Goal: Transaction & Acquisition: Purchase product/service

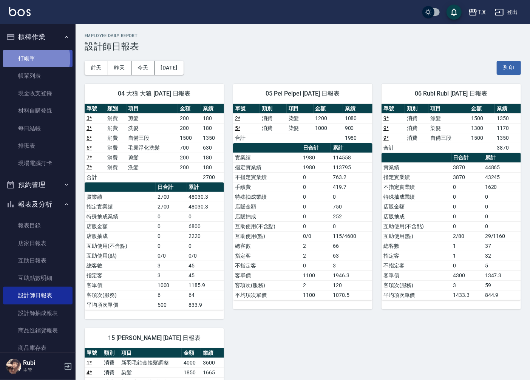
click at [35, 59] on link "打帳單" at bounding box center [37, 58] width 69 height 17
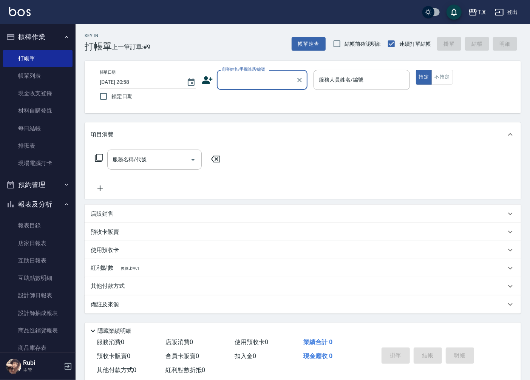
click at [245, 78] on input "顧客姓名/手機號碼/編號" at bounding box center [256, 79] width 73 height 13
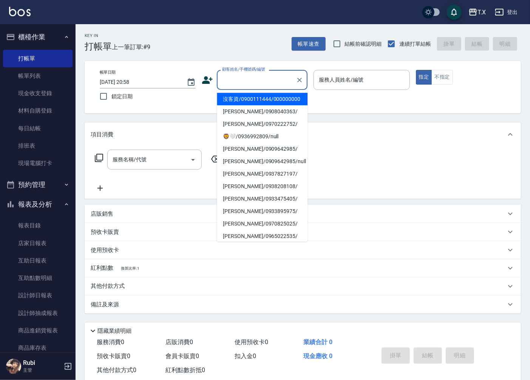
click at [244, 103] on li "沒客資/0900111444/000000000" at bounding box center [262, 99] width 91 height 12
type input "沒客資/0900111444/000000000"
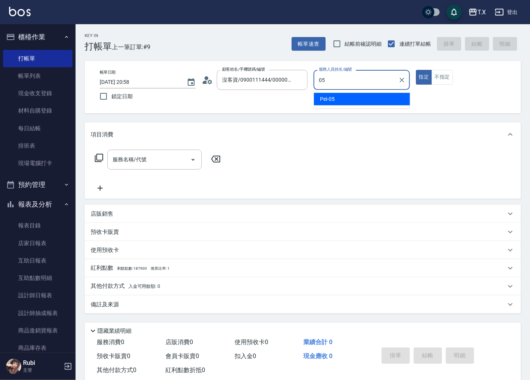
type input "Pei-05"
type button "true"
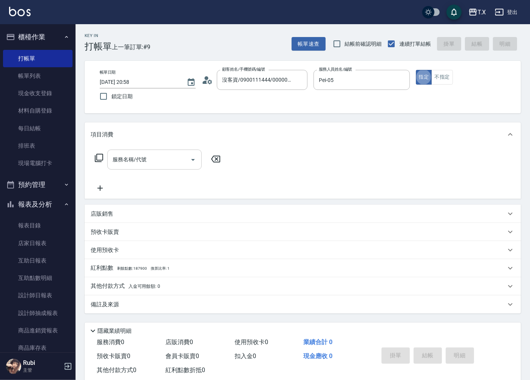
click at [141, 161] on div "服務名稱/代號 服務名稱/代號" at bounding box center [154, 160] width 94 height 20
type input "301"
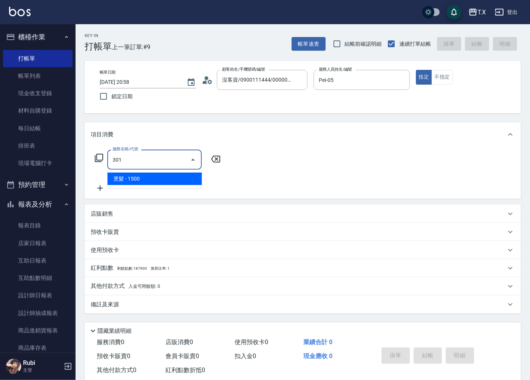
type input "150"
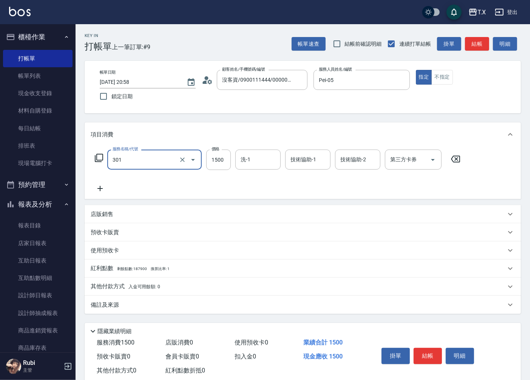
type input "燙髮(301)"
type input "1"
type input "0"
type input "12"
type input "10"
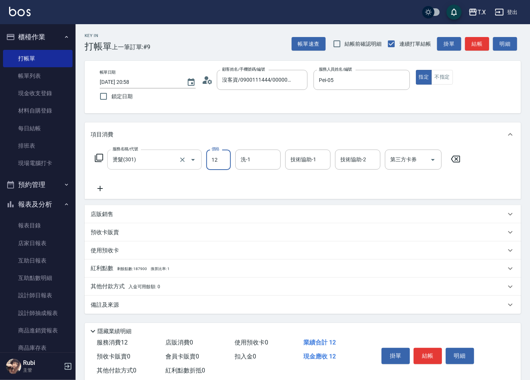
type input "120"
type input "1200"
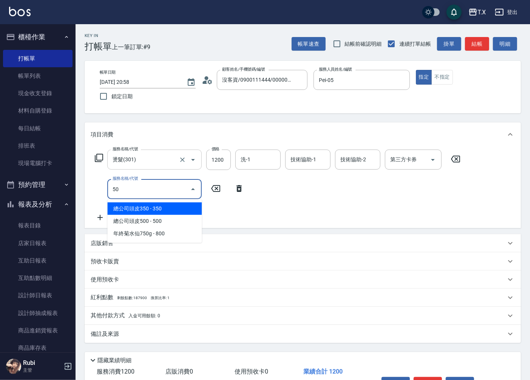
type input "5"
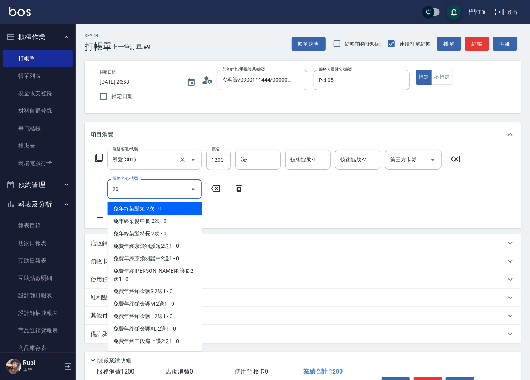
type input "201"
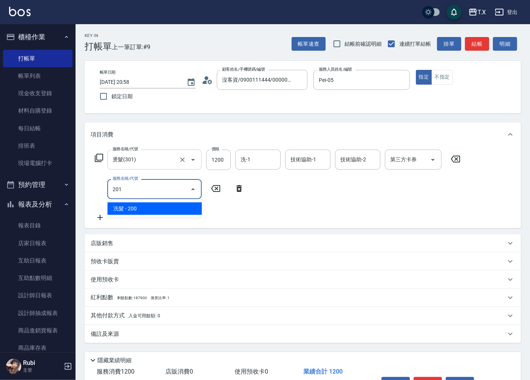
type input "140"
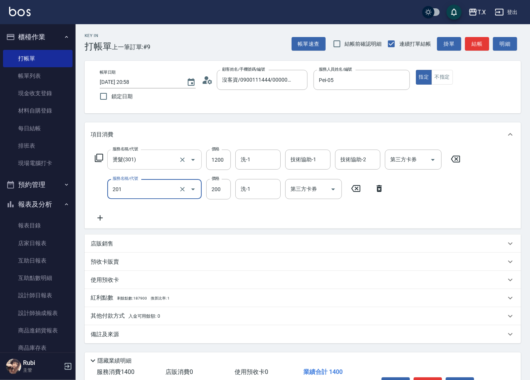
type input "洗髮(201)"
click at [138, 185] on input "洗髮(201)" at bounding box center [144, 188] width 66 height 13
click at [182, 188] on icon "Clear" at bounding box center [183, 189] width 8 height 8
type input "6"
type input "120"
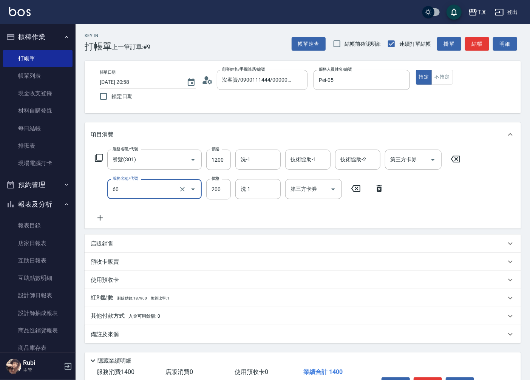
type input "601"
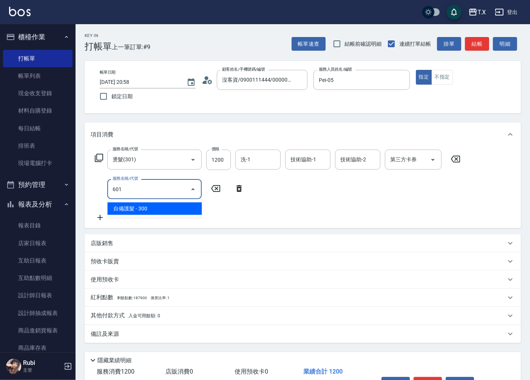
type input "150"
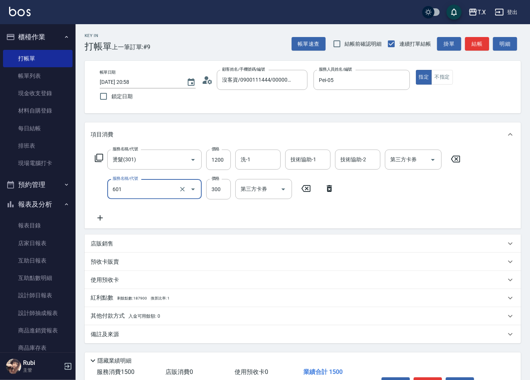
type input "自備護髮(601)"
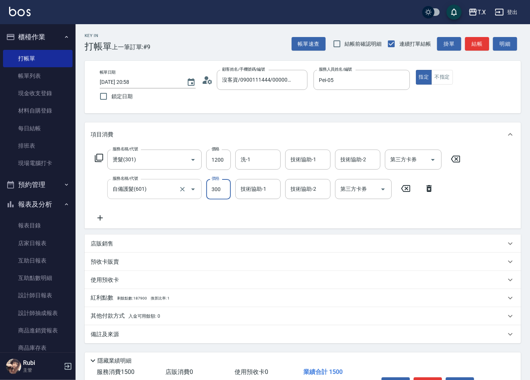
type input "2"
type input "120"
type input "250"
type input "140"
type input "2500"
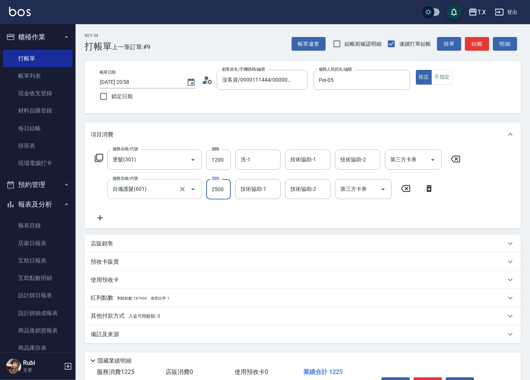
type input "370"
type input "2500"
type input "."
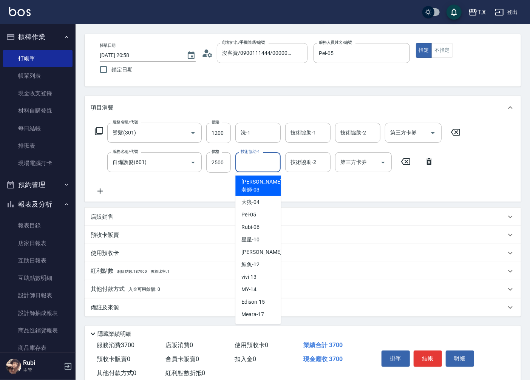
scroll to position [48, 0]
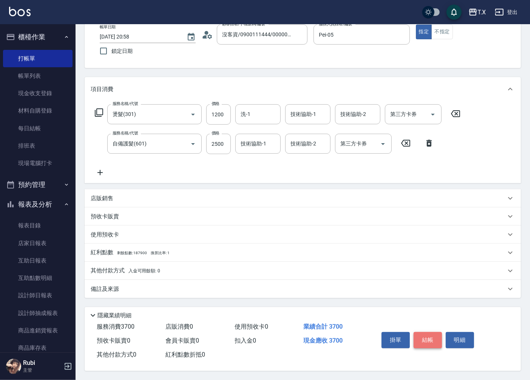
click at [425, 337] on button "結帳" at bounding box center [428, 340] width 28 height 16
type input "[DATE] 20:59"
type input "0"
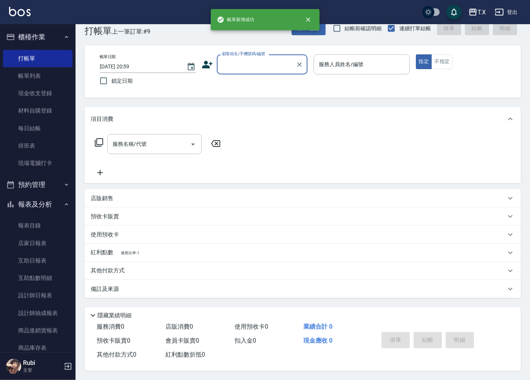
scroll to position [0, 0]
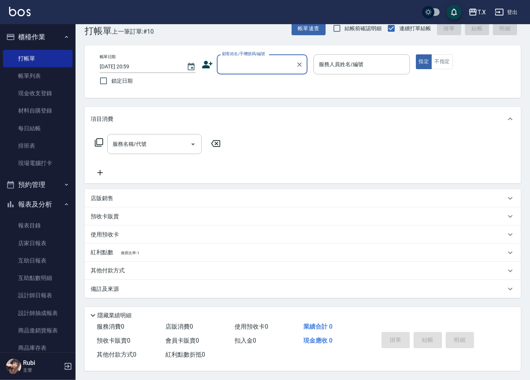
click at [269, 65] on input "顧客姓名/手機號碼/編號" at bounding box center [256, 64] width 73 height 13
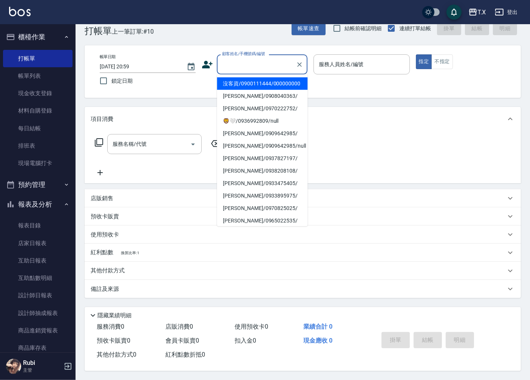
click at [267, 87] on li "沒客資/0900111444/000000000" at bounding box center [262, 83] width 91 height 12
type input "沒客資/0900111444/000000000"
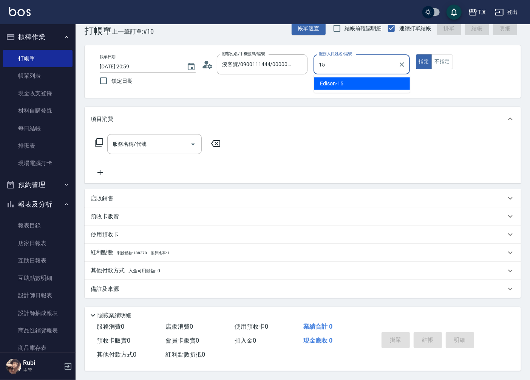
type input "Edison-15"
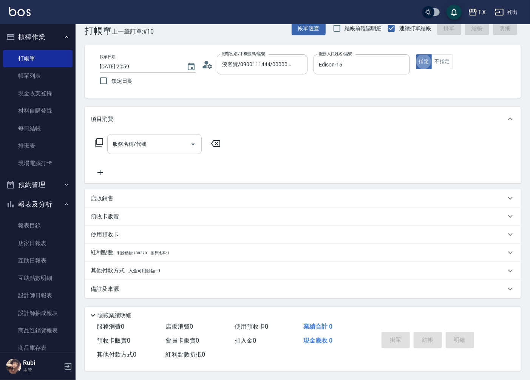
click at [171, 144] on input "服務名稱/代號" at bounding box center [149, 143] width 76 height 13
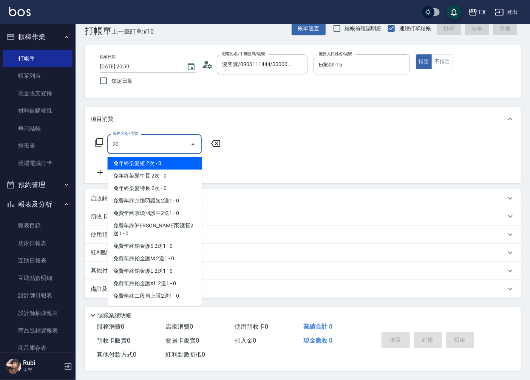
type input "201"
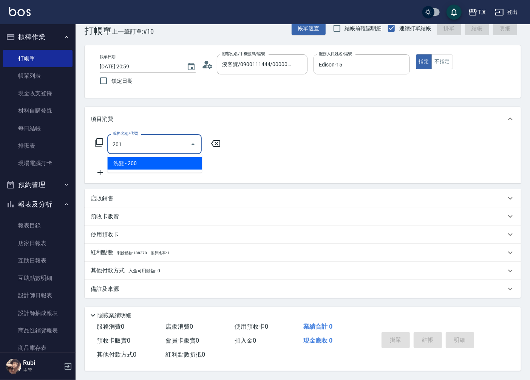
type input "20"
type input "洗髮(201)"
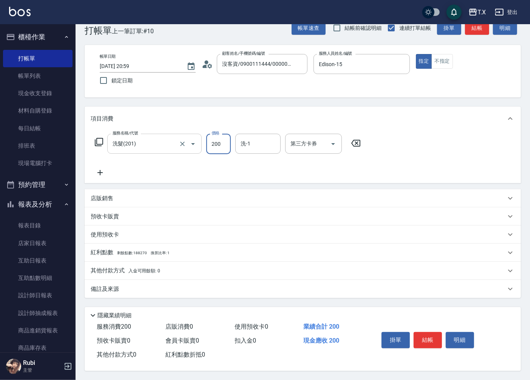
type input "2"
type input "0"
type input "25"
type input "20"
type input "250"
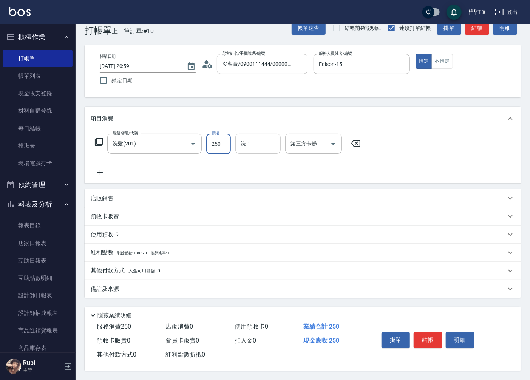
click at [266, 142] on input "洗-1" at bounding box center [258, 143] width 39 height 13
type input "鯨魚-12"
click at [428, 337] on button "結帳" at bounding box center [428, 340] width 28 height 16
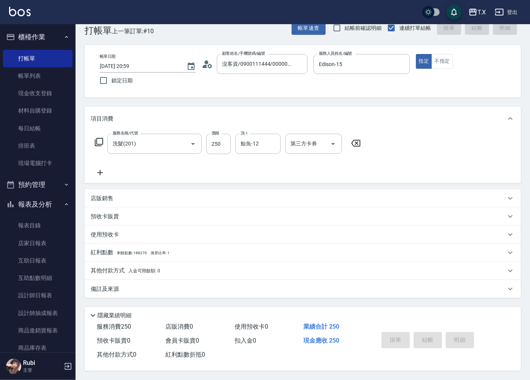
type input "0"
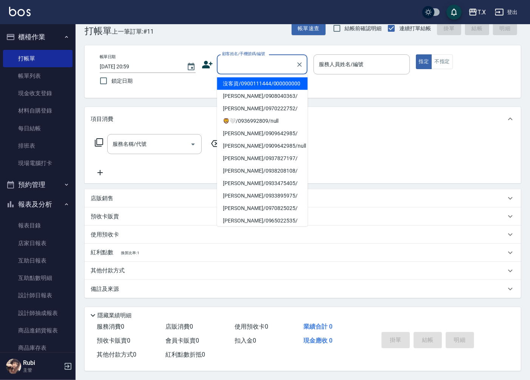
click at [244, 66] on input "顧客姓名/手機號碼/編號" at bounding box center [256, 64] width 73 height 13
click at [243, 86] on li "沒客資/0900111444/000000000" at bounding box center [262, 83] width 91 height 12
type input "沒客資/0900111444/000000000"
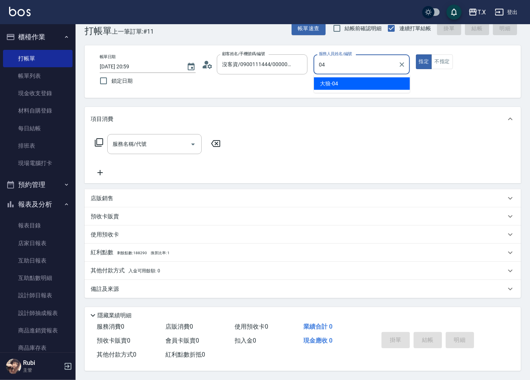
type input "大狼-04"
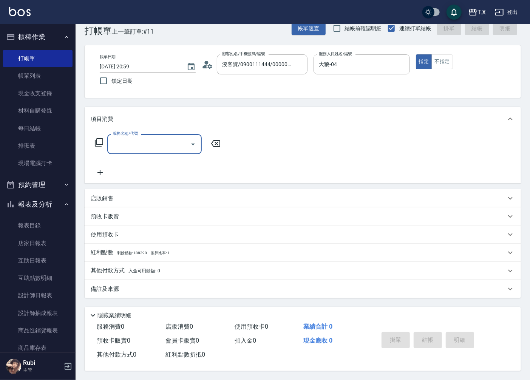
click at [145, 137] on input "服務名稱/代號" at bounding box center [149, 143] width 76 height 13
type input "1005"
type input "60"
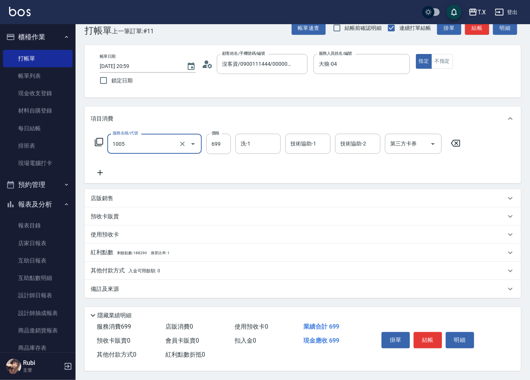
type input "毛囊淨化洗髮(1005)"
click at [107, 269] on p "其他付款方式 入金可用餘額: 0" at bounding box center [125, 271] width 69 height 8
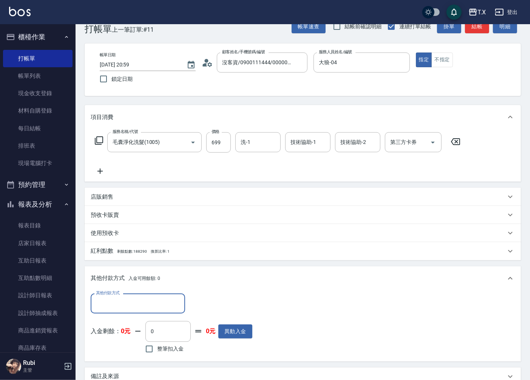
click at [131, 304] on input "其他付款方式" at bounding box center [138, 303] width 88 height 13
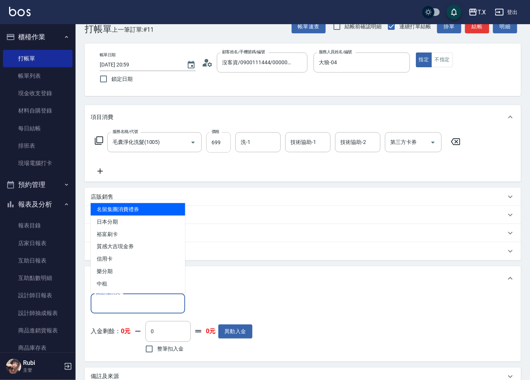
click at [217, 141] on input "699" at bounding box center [218, 142] width 25 height 20
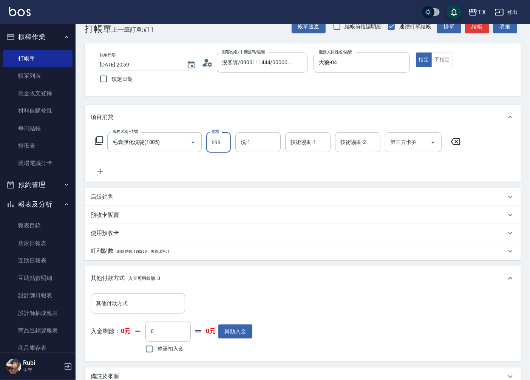
type input "7"
type input "0"
type input "712"
type input "70"
type input "712"
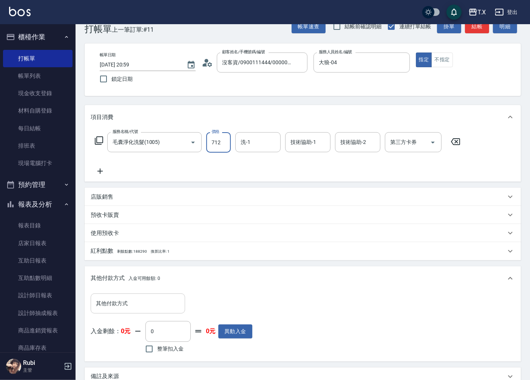
click at [121, 307] on input "其他付款方式" at bounding box center [138, 303] width 88 height 13
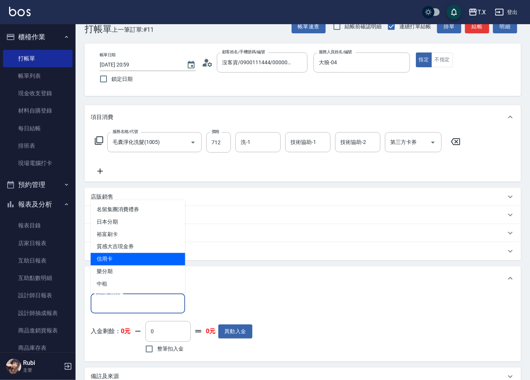
click at [128, 262] on span "信用卡" at bounding box center [138, 259] width 94 height 12
type input "信用卡"
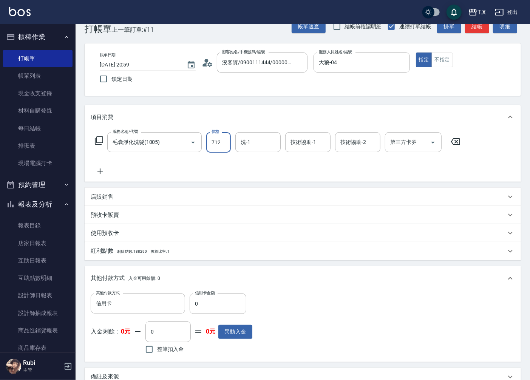
click at [220, 141] on input "712" at bounding box center [218, 142] width 25 height 20
type input "6"
type input "0"
type input "69"
type input "60"
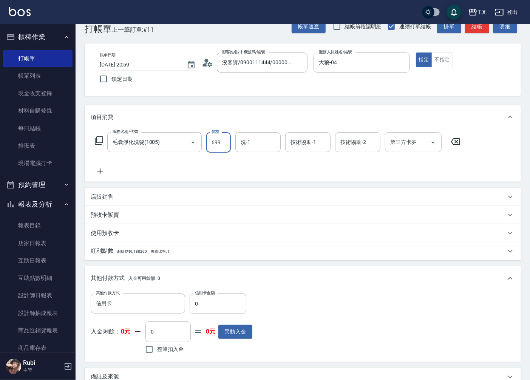
type input "699"
click at [208, 299] on input "0" at bounding box center [218, 303] width 57 height 20
type input "669"
type input "0"
type input "669"
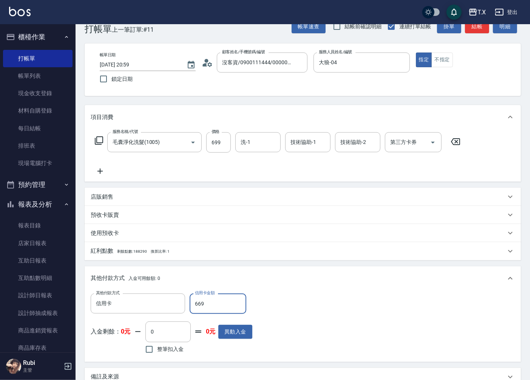
type input "60"
type input "69"
type input "0"
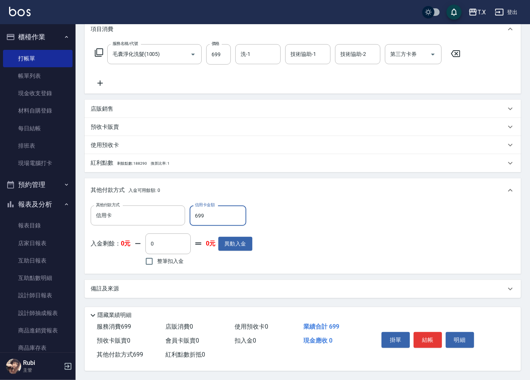
scroll to position [107, 0]
type input "699"
click at [431, 337] on button "結帳" at bounding box center [428, 340] width 28 height 16
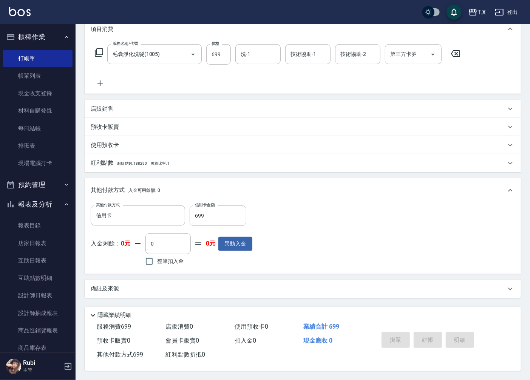
type input "[DATE] 21:00"
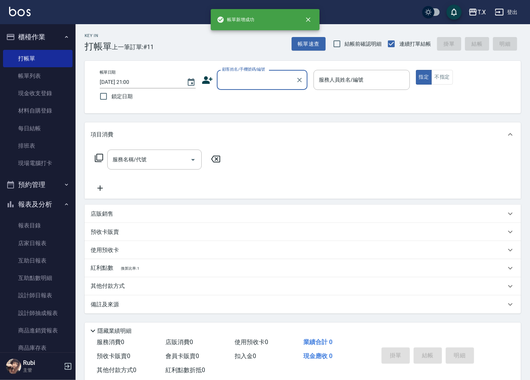
scroll to position [0, 0]
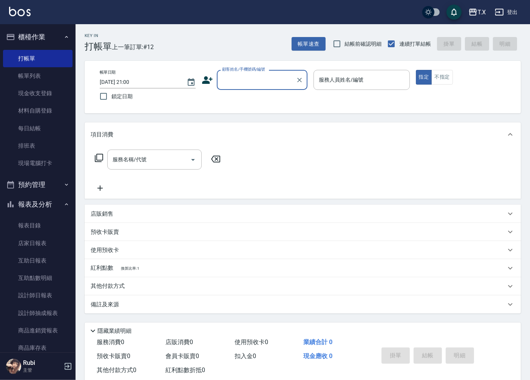
click at [257, 87] on div "顧客姓名/手機號碼/編號" at bounding box center [262, 80] width 91 height 20
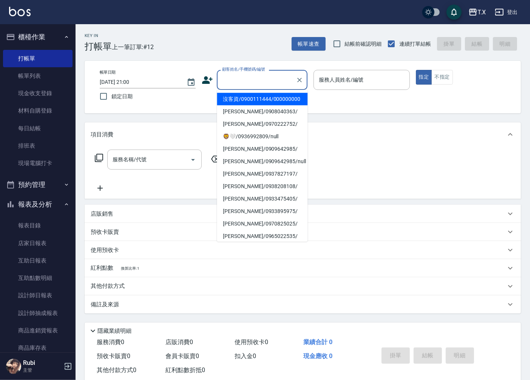
click at [254, 105] on li "沒客資/0900111444/000000000" at bounding box center [262, 99] width 91 height 12
type input "沒客資/0900111444/000000000"
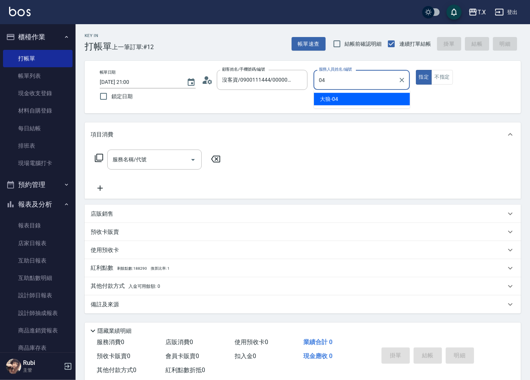
type input "大狼-04"
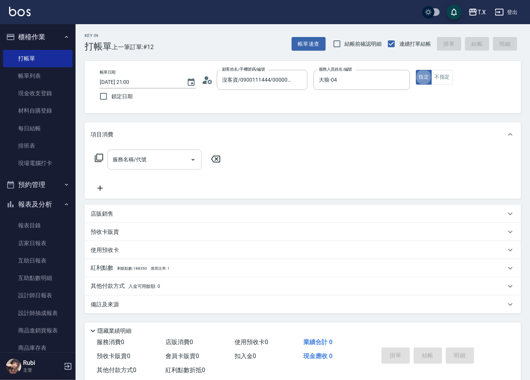
click at [144, 165] on input "服務名稱/代號" at bounding box center [149, 159] width 76 height 13
type input "1005"
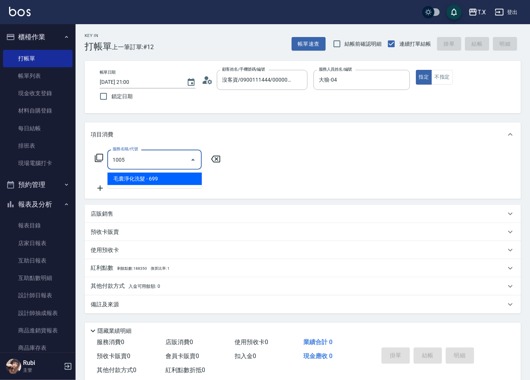
type input "60"
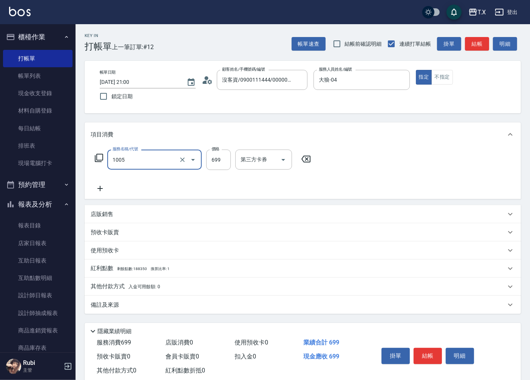
type input "毛囊淨化洗髮(1005)"
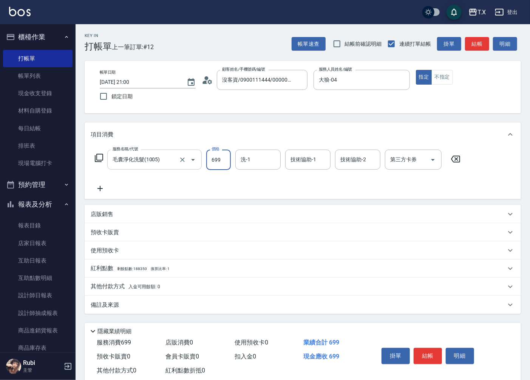
type input "0"
type input "70"
type input "700"
click at [107, 213] on p "店販銷售" at bounding box center [102, 214] width 23 height 8
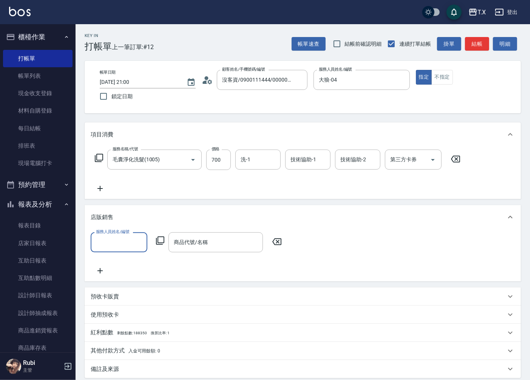
click at [117, 238] on input "服務人員姓名/編號" at bounding box center [119, 242] width 50 height 13
type input "大狼-04"
click at [182, 238] on input "商品代號/名稱" at bounding box center [216, 242] width 88 height 13
click at [158, 239] on icon at bounding box center [160, 240] width 8 height 8
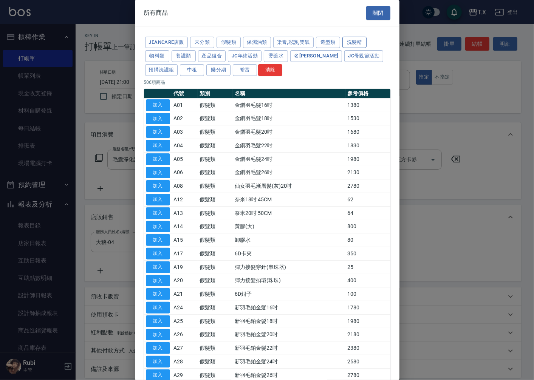
click at [357, 40] on button "洗髮精" at bounding box center [354, 43] width 24 height 12
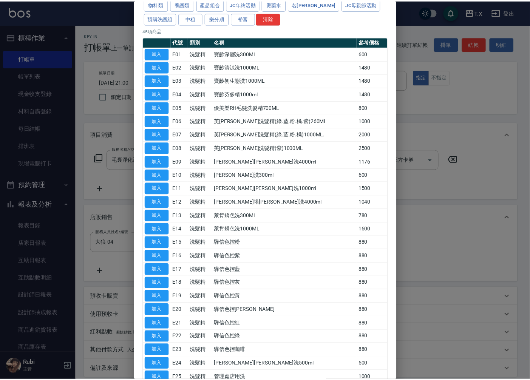
scroll to position [126, 0]
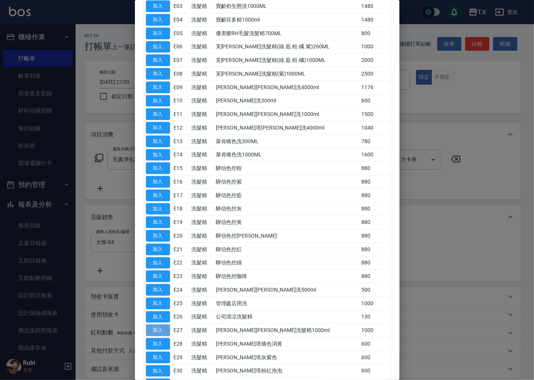
click at [159, 333] on button "加入" at bounding box center [158, 330] width 24 height 12
type input "[PERSON_NAME][PERSON_NAME]洗髮精1000ml"
type input "170"
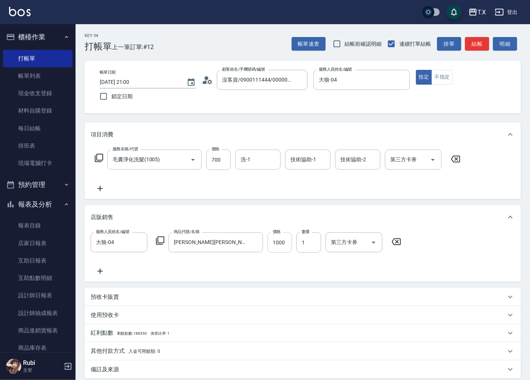
click at [282, 239] on input "1000" at bounding box center [279, 242] width 25 height 20
type input "8"
type input "70"
type input "800"
type input "150"
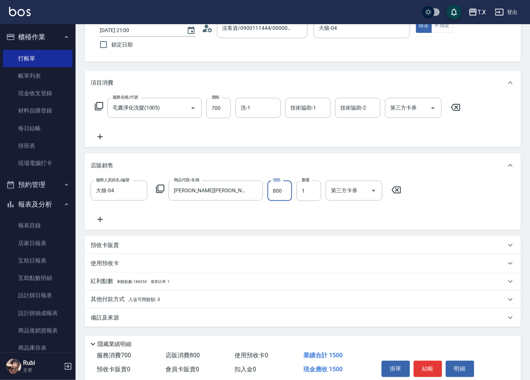
scroll to position [82, 0]
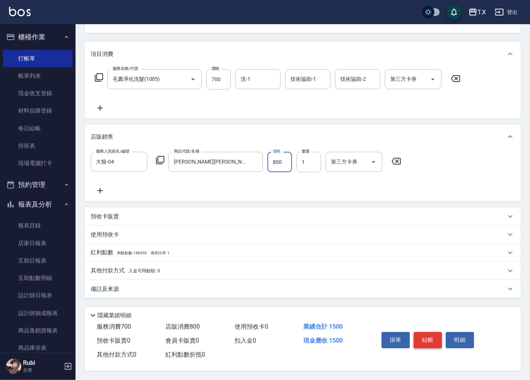
type input "800"
click at [420, 334] on button "結帳" at bounding box center [428, 340] width 28 height 16
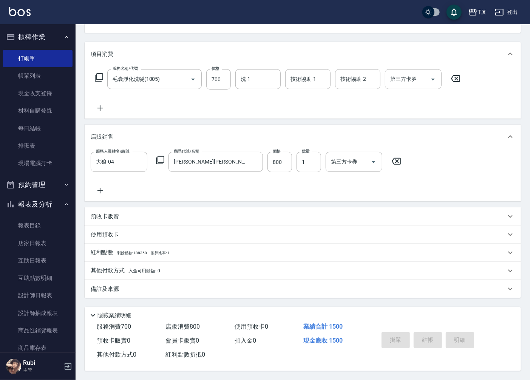
type input "[DATE] 21:01"
type input "0"
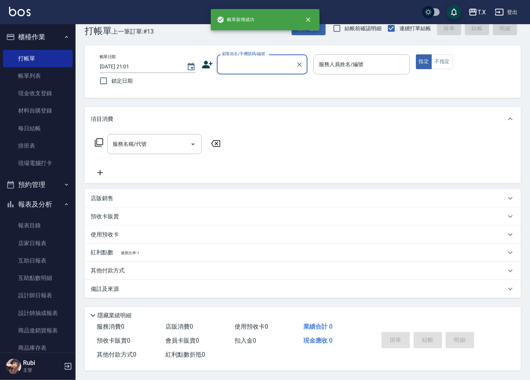
scroll to position [17, 0]
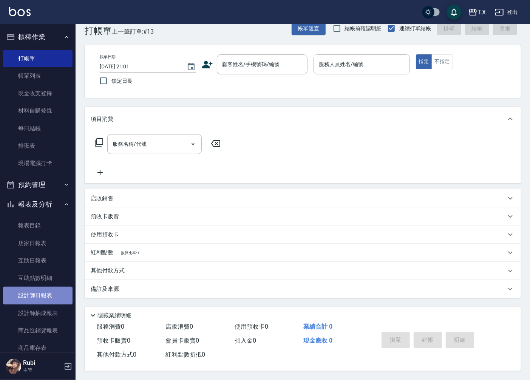
click at [42, 295] on link "設計師日報表" at bounding box center [37, 295] width 69 height 17
